Goal: Transaction & Acquisition: Purchase product/service

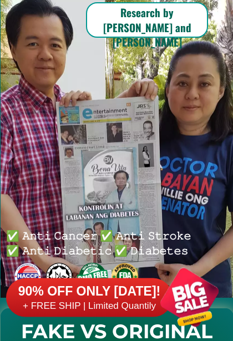
scroll to position [112, 0]
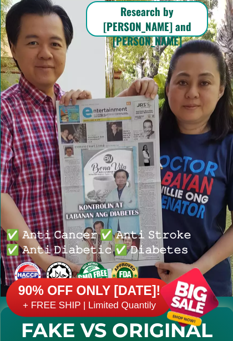
click at [140, 291] on h6 "90% OFF ONLY [DATE]!" at bounding box center [89, 291] width 166 height 17
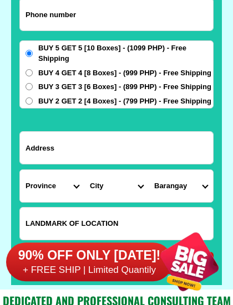
scroll to position [8728, 0]
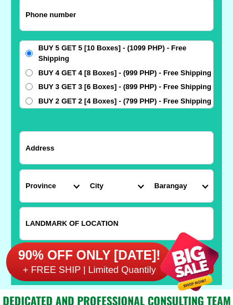
click at [84, 17] on input "Input phone_number" at bounding box center [116, 14] width 193 height 32
type input "09998442786"
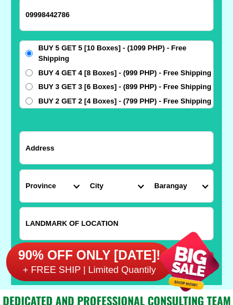
type input "Edmundo G. Leano"
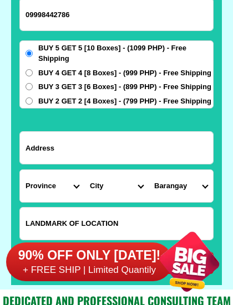
select select "Select province"
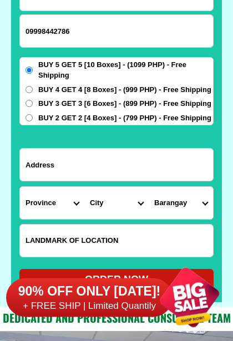
scroll to position [8712, 0]
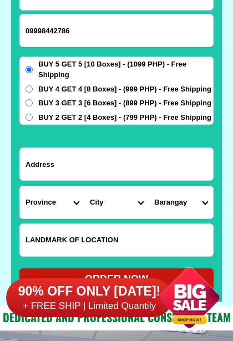
click at [74, 164] on input "Input address" at bounding box center [116, 164] width 193 height 32
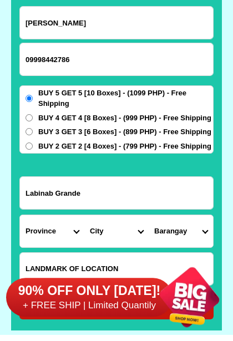
scroll to position [8683, 0]
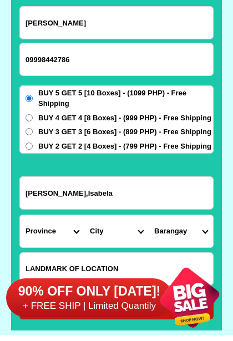
type input "Labinab Grande,Reina Mercedes,Isabela"
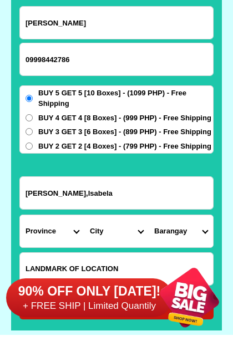
click at [77, 233] on select "Province Abra Agusan-del-norte Agusan-del-sur Aklan Albay Antique Apayao Aurora…" at bounding box center [52, 231] width 64 height 32
select select "63_305"
click at [99, 228] on select "City Angadanan Benito-soliven Cabagan Cauayan-city Cordon Delfin-albano Dinapig…" at bounding box center [116, 231] width 64 height 32
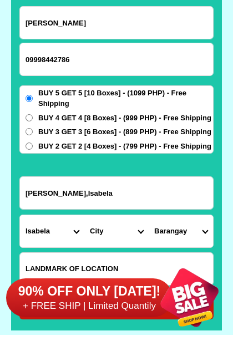
select select "63_3056393"
click at [199, 230] on select "Barangay Banquero Binarsang Cutog grande Cutog pequeno Dangan District i (pob.)…" at bounding box center [180, 231] width 64 height 32
select select "63_30563933662"
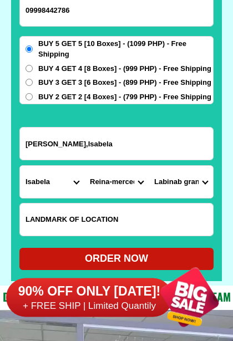
scroll to position [8732, 0]
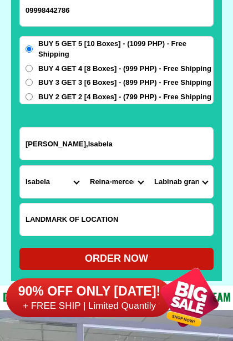
click at [129, 225] on input "Input LANDMARKOFLOCATION" at bounding box center [116, 219] width 193 height 32
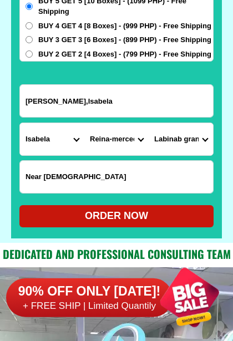
scroll to position [8775, 0]
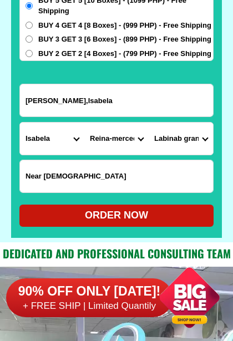
type input "Near Roman Catholic Church"
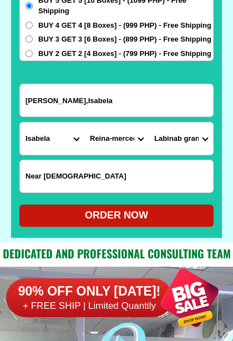
click at [28, 39] on input "BUY 3 GET 3 [6 Boxes] - (899 PHP) - Free Shipping" at bounding box center [28, 38] width 7 height 7
radio input "true"
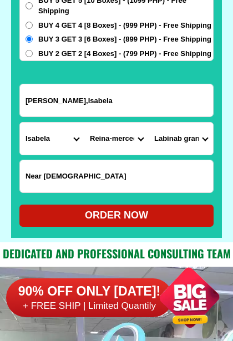
click at [112, 217] on div "ORDER NOW" at bounding box center [116, 215] width 194 height 15
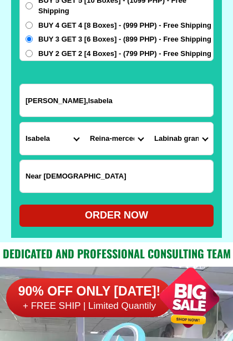
type input "Labinab Grande,Reina Mercedes,Isabela"
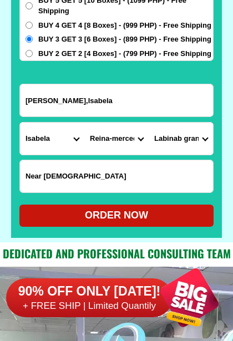
radio input "true"
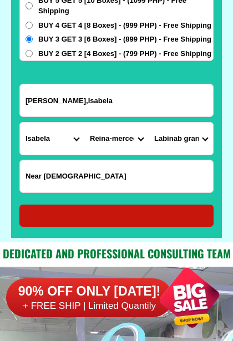
radio input "true"
